Goal: Register for event/course

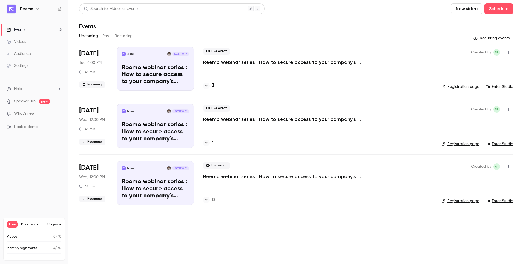
click at [239, 64] on p "Reemo webinar series : How to secure access to your company's resources?" at bounding box center [285, 62] width 164 height 7
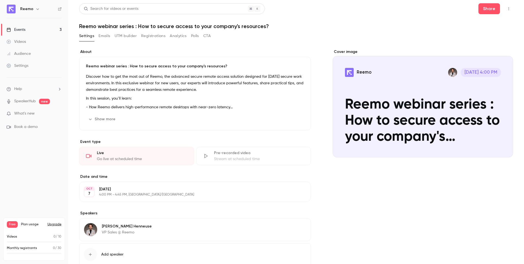
click at [14, 8] on img at bounding box center [11, 9] width 9 height 9
